Goal: Information Seeking & Learning: Check status

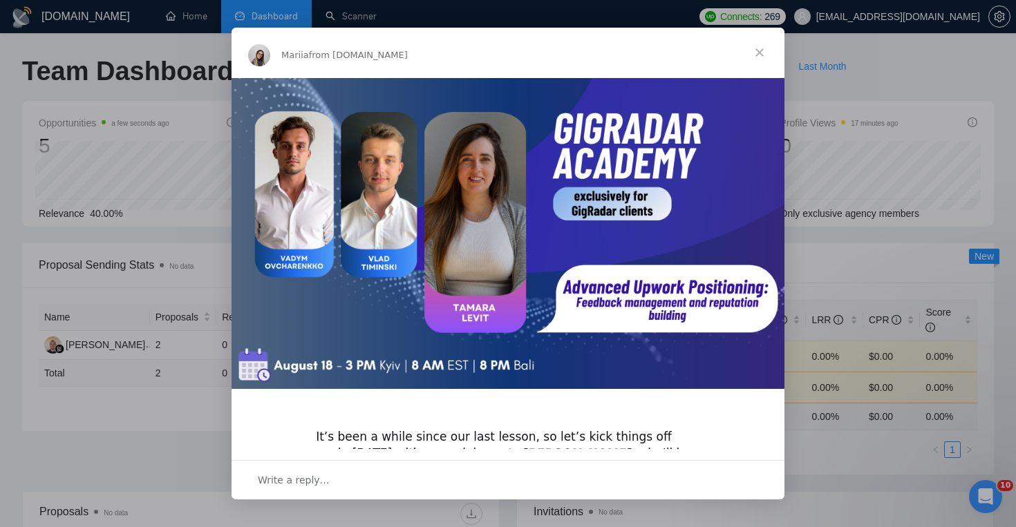
click at [759, 54] on span "Close" at bounding box center [760, 53] width 50 height 50
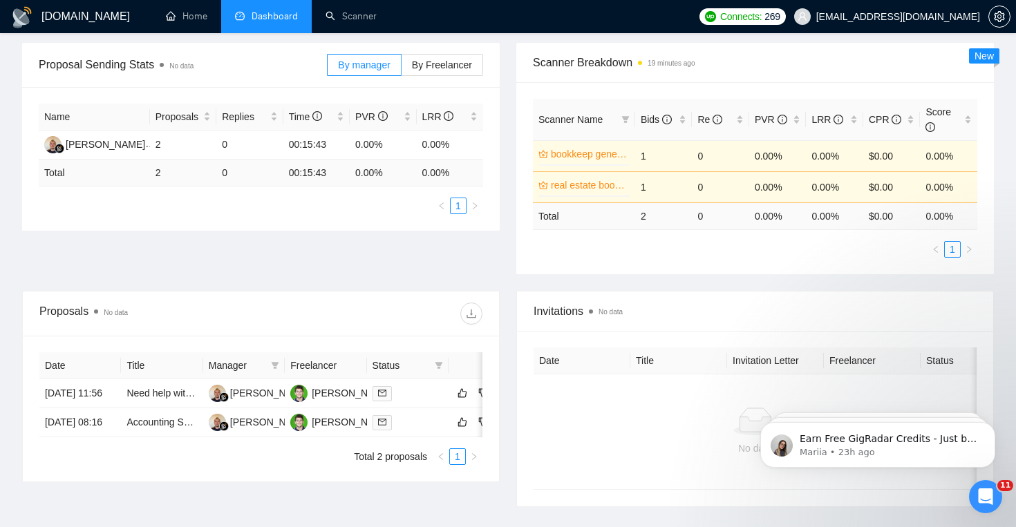
scroll to position [201, 0]
click at [449, 66] on span "By Freelancer" at bounding box center [442, 64] width 60 height 11
click at [402, 68] on input "By Freelancer" at bounding box center [402, 68] width 0 height 0
click at [52, 143] on img at bounding box center [52, 143] width 17 height 17
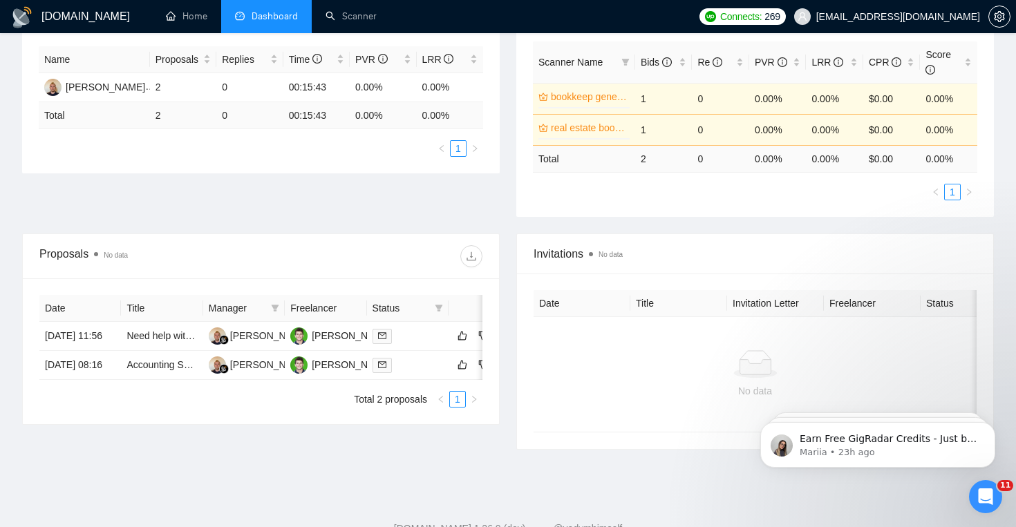
scroll to position [256, 0]
click at [270, 10] on span "Dashboard" at bounding box center [275, 16] width 46 height 12
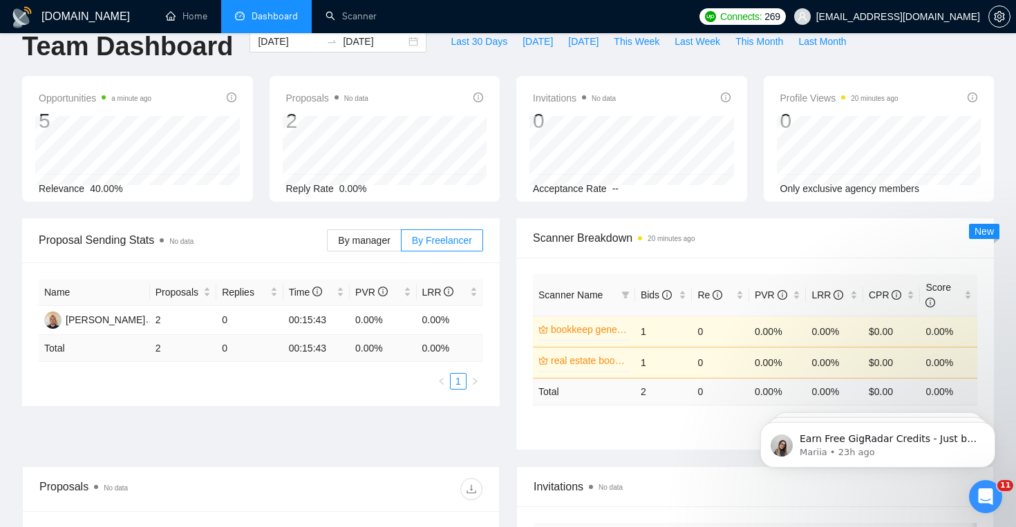
scroll to position [0, 0]
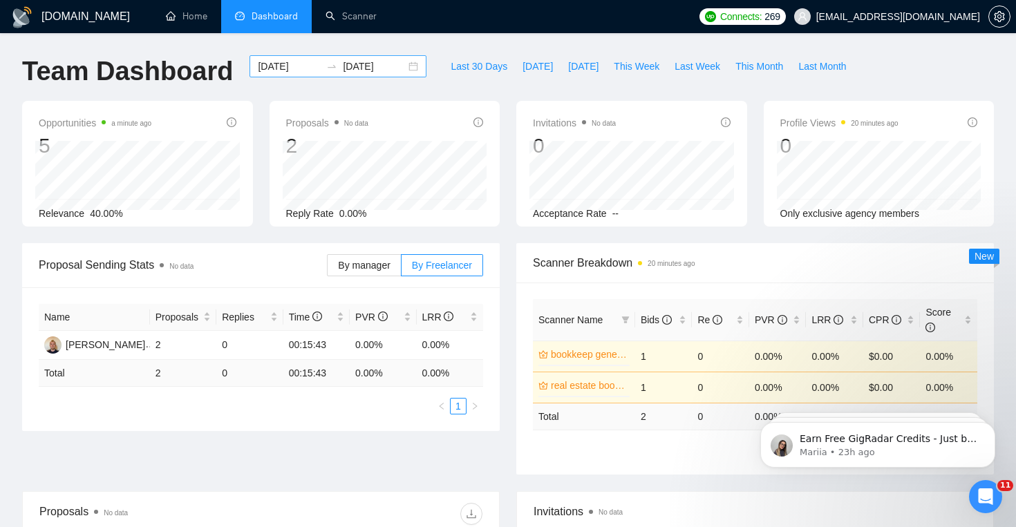
click at [369, 59] on input "[DATE]" at bounding box center [374, 66] width 63 height 15
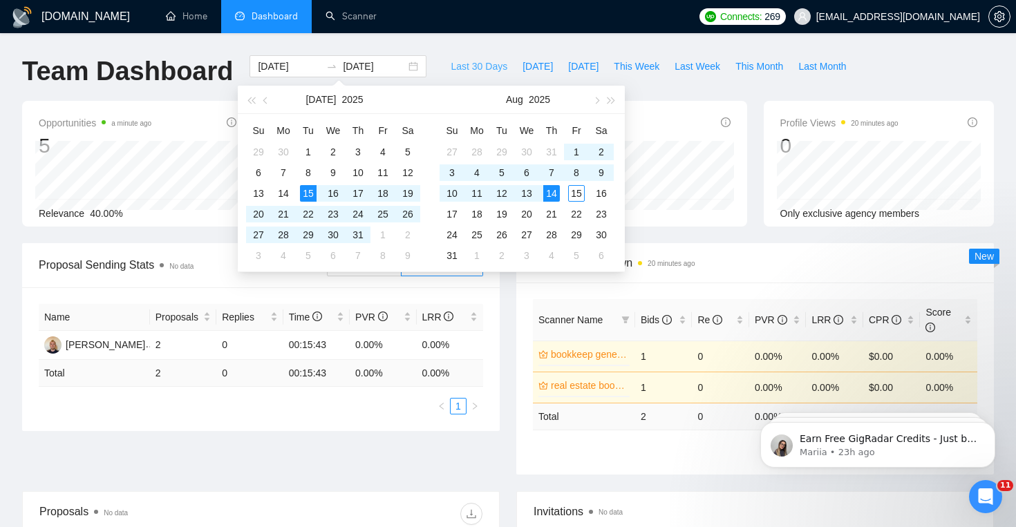
click at [474, 60] on span "Last 30 Days" at bounding box center [479, 66] width 57 height 15
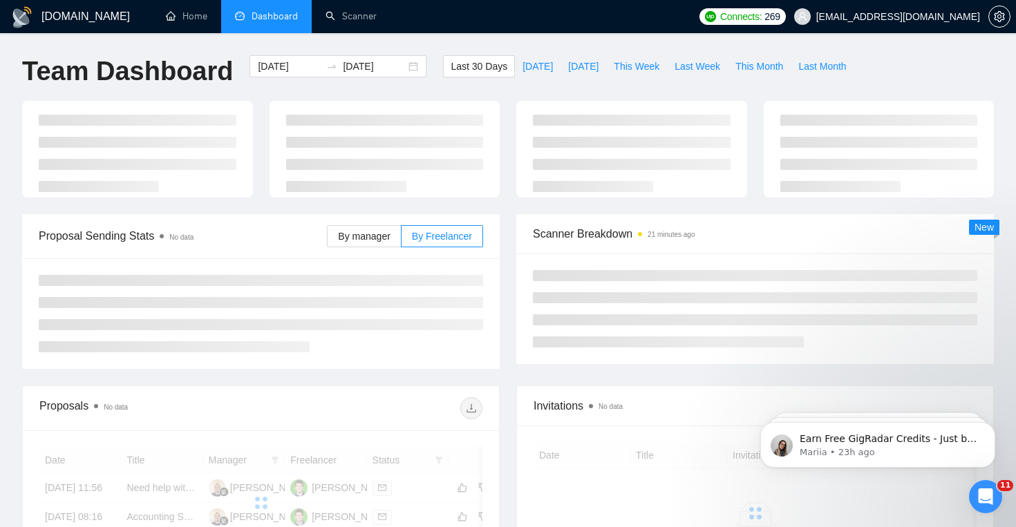
type input "[DATE]"
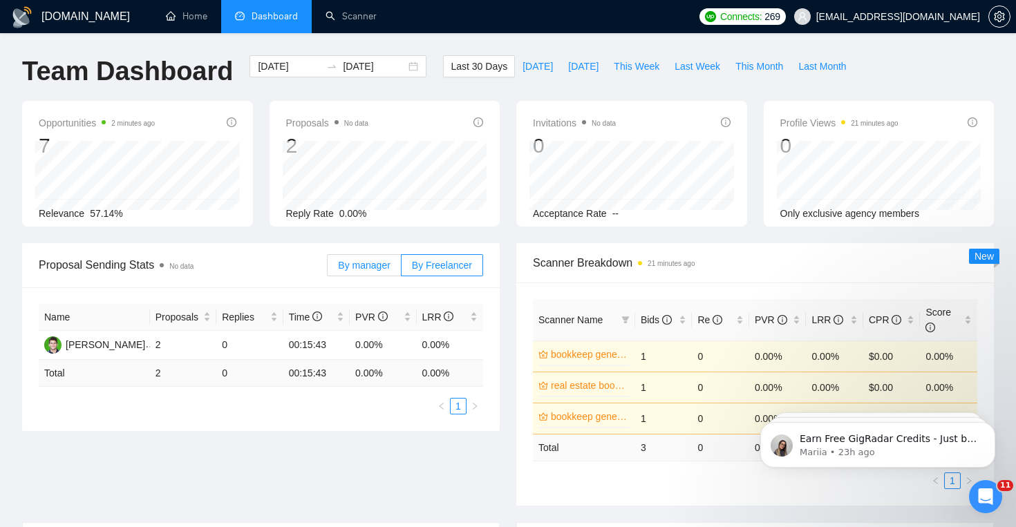
click at [364, 267] on span "By manager" at bounding box center [364, 265] width 52 height 11
click at [328, 269] on input "By manager" at bounding box center [328, 269] width 0 height 0
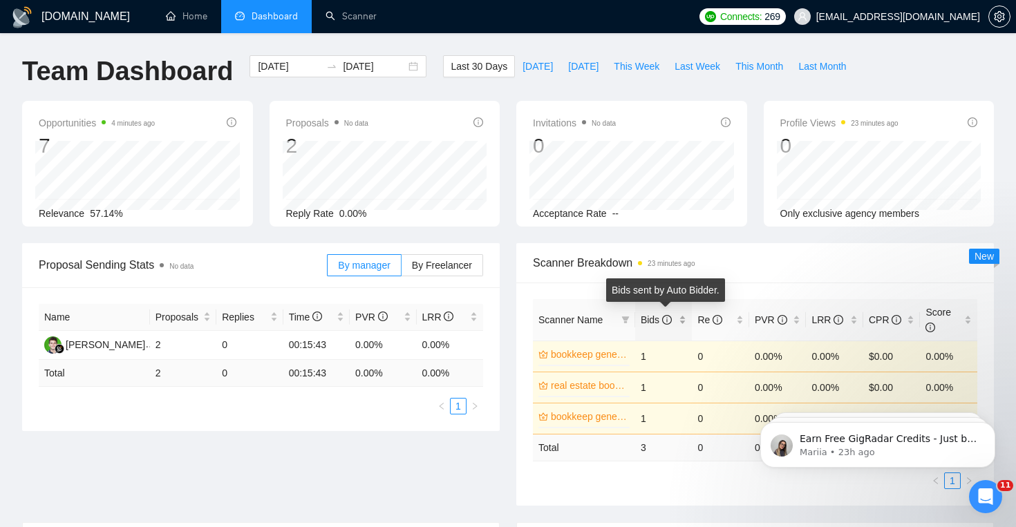
click at [665, 322] on icon "info-circle" at bounding box center [667, 320] width 10 height 10
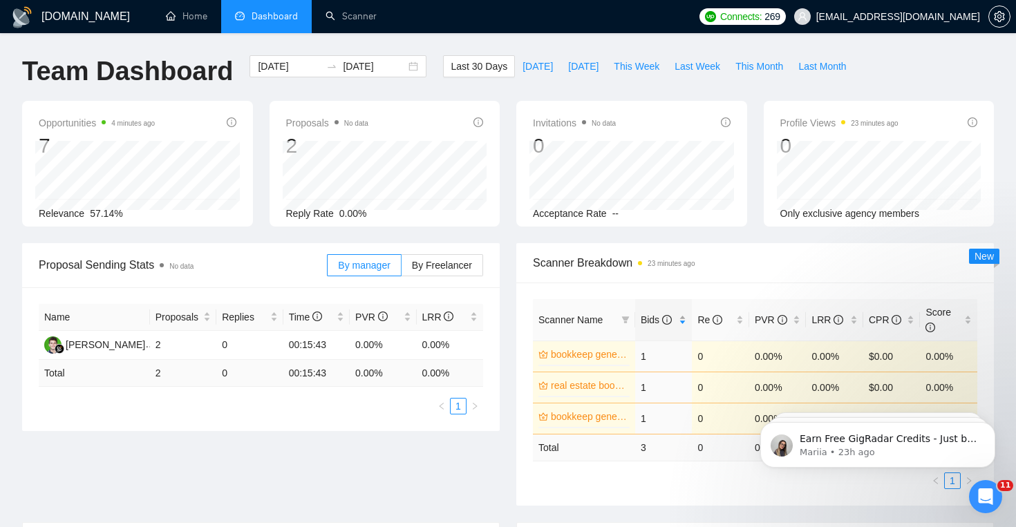
click at [684, 316] on div "Bids" at bounding box center [664, 319] width 46 height 15
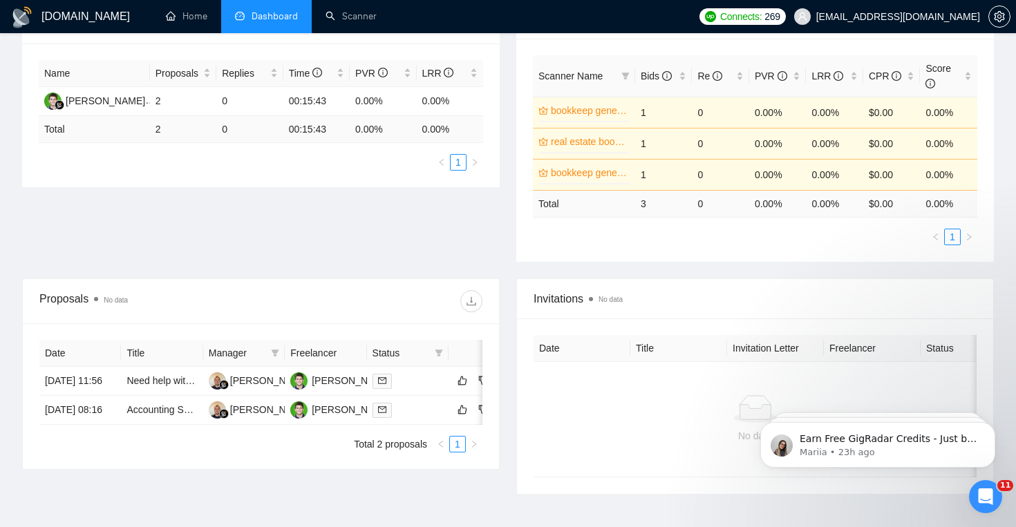
scroll to position [254, 0]
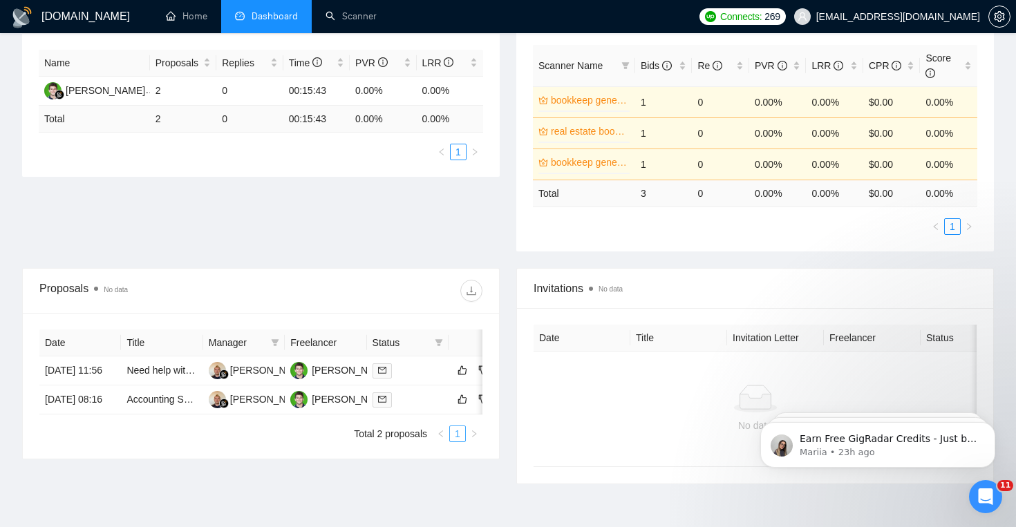
click at [453, 442] on link "1" at bounding box center [457, 433] width 15 height 15
